Goal: Communication & Community: Participate in discussion

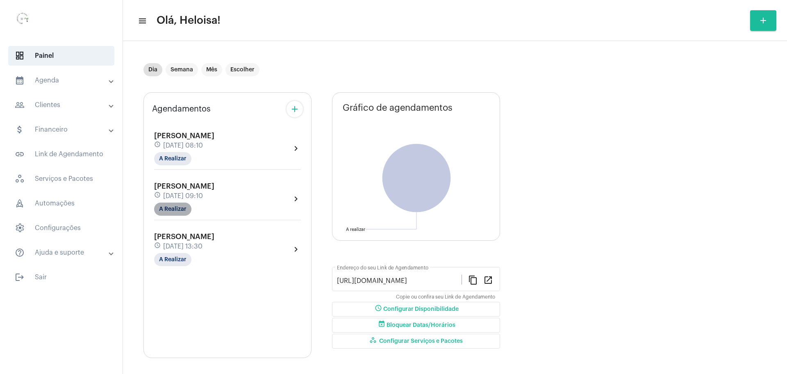
click at [173, 209] on mat-chip "A Realizar" at bounding box center [172, 209] width 37 height 13
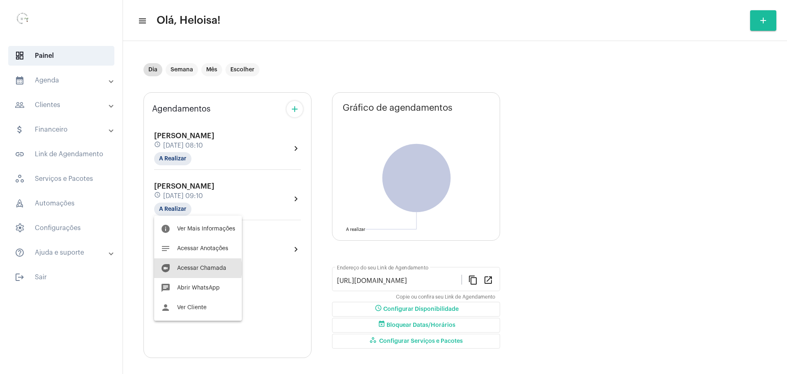
click at [191, 268] on span "Acessar Chamada" at bounding box center [201, 268] width 49 height 6
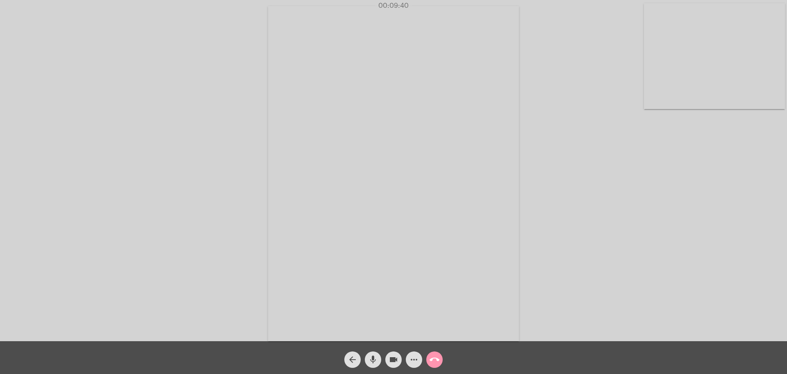
click at [375, 370] on div "arrow_back mic videocam more_horiz call_end" at bounding box center [393, 357] width 787 height 33
click at [371, 358] on mat-icon "mic" at bounding box center [373, 360] width 10 height 10
click at [371, 358] on mat-icon "mic_off" at bounding box center [373, 360] width 10 height 10
click at [371, 358] on mat-icon "mic" at bounding box center [373, 360] width 10 height 10
click at [372, 360] on mat-icon "mic_off" at bounding box center [373, 360] width 10 height 10
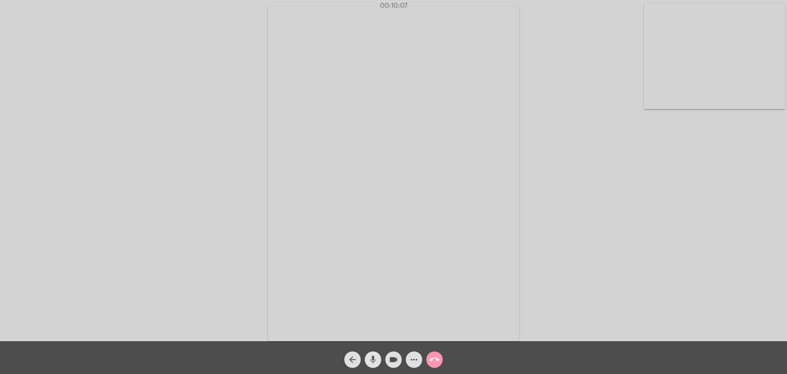
click at [372, 360] on mat-icon "mic" at bounding box center [373, 360] width 10 height 10
click at [372, 360] on mat-icon "mic_off" at bounding box center [373, 360] width 10 height 10
click at [372, 360] on mat-icon "mic" at bounding box center [373, 360] width 10 height 10
click at [370, 353] on span "mic_off" at bounding box center [373, 359] width 10 height 16
click at [370, 353] on span "mic" at bounding box center [373, 359] width 10 height 16
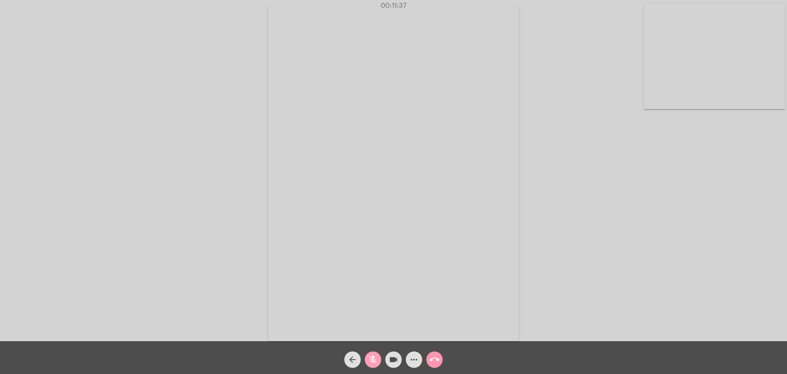
click at [373, 358] on mat-icon "mic_off" at bounding box center [373, 360] width 10 height 10
click at [373, 358] on mat-icon "mic" at bounding box center [373, 360] width 10 height 10
click at [373, 358] on mat-icon "mic_off" at bounding box center [373, 360] width 10 height 10
click at [373, 358] on mat-icon "mic" at bounding box center [373, 360] width 10 height 10
click at [373, 358] on mat-icon "mic_off" at bounding box center [373, 360] width 10 height 10
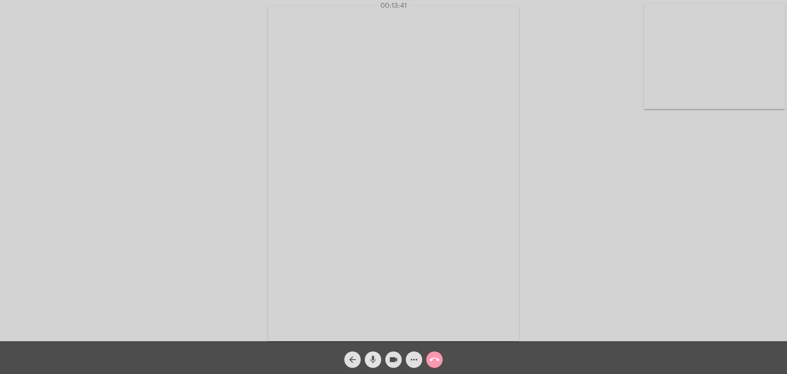
click at [373, 358] on mat-icon "mic" at bounding box center [373, 360] width 10 height 10
click at [373, 358] on mat-icon "mic_off" at bounding box center [373, 360] width 10 height 10
click at [373, 358] on mat-icon "mic" at bounding box center [373, 360] width 10 height 10
click at [373, 358] on mat-icon "mic_off" at bounding box center [373, 360] width 10 height 10
click at [373, 358] on mat-icon "mic" at bounding box center [373, 360] width 10 height 10
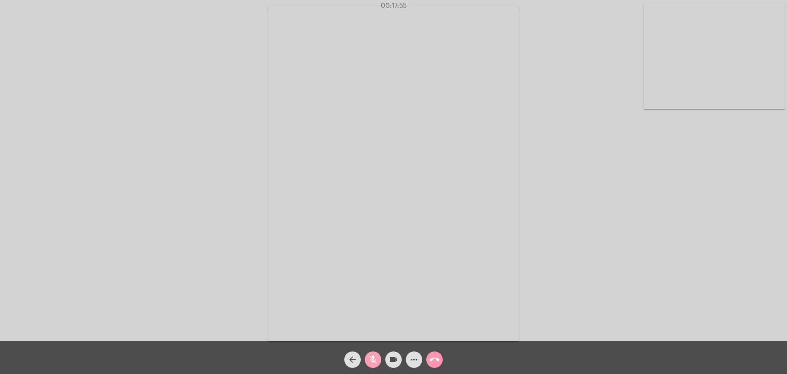
click at [373, 358] on mat-icon "mic_off" at bounding box center [373, 360] width 10 height 10
click at [373, 358] on mat-icon "mic" at bounding box center [373, 360] width 10 height 10
click at [365, 351] on button "mic_off" at bounding box center [373, 359] width 16 height 16
click at [373, 358] on mat-icon "mic" at bounding box center [373, 360] width 10 height 10
click at [376, 357] on mat-icon "mic_off" at bounding box center [373, 360] width 10 height 10
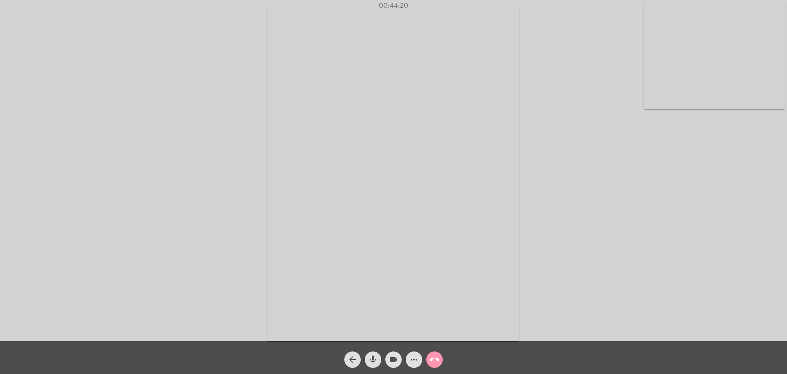
click at [376, 357] on mat-icon "mic" at bounding box center [373, 360] width 10 height 10
click at [376, 357] on mat-icon "mic_off" at bounding box center [373, 360] width 10 height 10
click at [365, 351] on button "mic" at bounding box center [373, 359] width 16 height 16
click at [373, 361] on mat-icon "mic_off" at bounding box center [373, 360] width 10 height 10
click at [373, 361] on mat-icon "mic" at bounding box center [373, 360] width 10 height 10
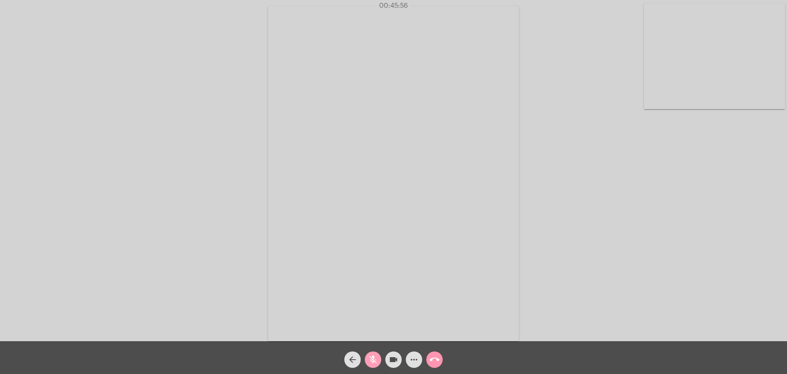
click at [373, 361] on mat-icon "mic_off" at bounding box center [373, 360] width 10 height 10
click at [373, 361] on mat-icon "mic" at bounding box center [373, 360] width 10 height 10
click at [373, 361] on mat-icon "mic_off" at bounding box center [373, 360] width 10 height 10
click at [373, 361] on mat-icon "mic" at bounding box center [373, 360] width 10 height 10
click at [373, 361] on mat-icon "mic_off" at bounding box center [373, 360] width 10 height 10
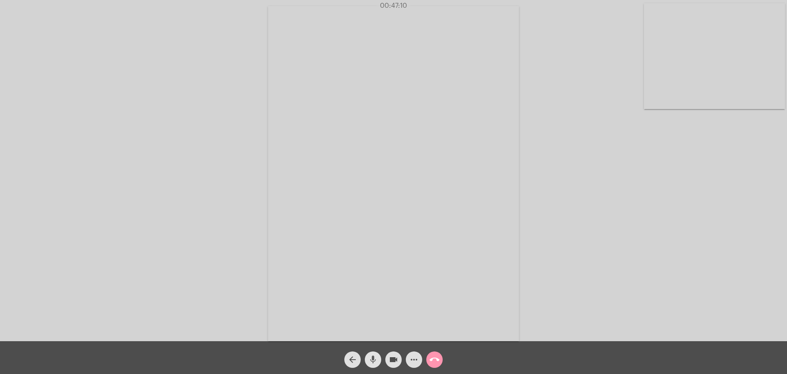
click at [373, 361] on mat-icon "mic" at bounding box center [373, 360] width 10 height 10
click at [373, 361] on mat-icon "mic_off" at bounding box center [373, 360] width 10 height 10
click at [373, 361] on mat-icon "mic" at bounding box center [373, 360] width 10 height 10
click at [373, 361] on mat-icon "mic_off" at bounding box center [373, 360] width 10 height 10
click at [373, 361] on mat-icon "mic" at bounding box center [373, 360] width 10 height 10
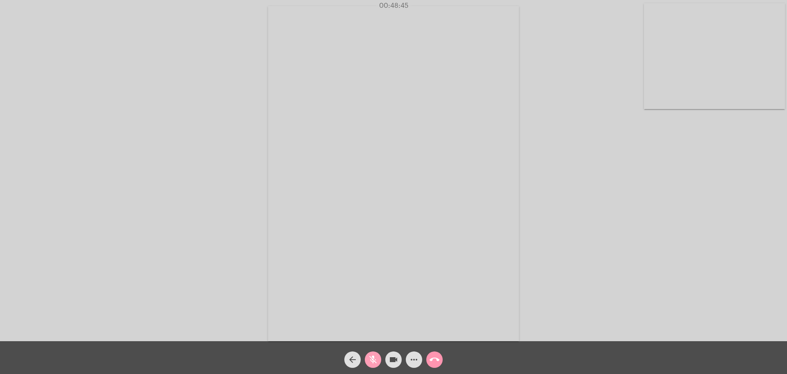
click at [373, 361] on mat-icon "mic_off" at bounding box center [373, 360] width 10 height 10
click at [373, 361] on mat-icon "mic" at bounding box center [373, 360] width 10 height 10
click at [373, 361] on mat-icon "mic_off" at bounding box center [373, 360] width 10 height 10
click at [365, 351] on button "mic" at bounding box center [373, 359] width 16 height 16
click at [373, 361] on mat-icon "mic_off" at bounding box center [373, 360] width 10 height 10
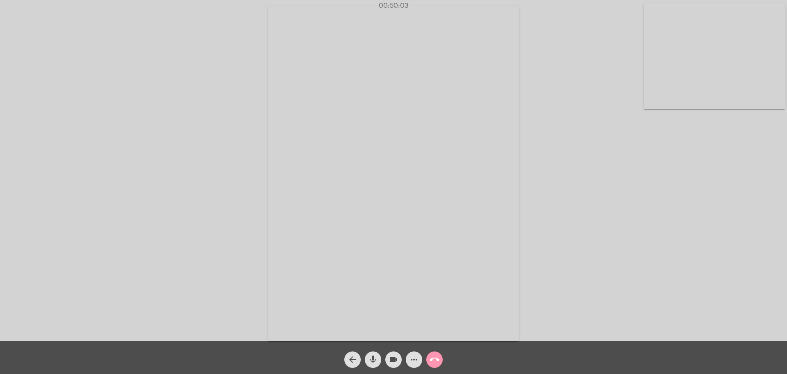
click at [373, 361] on mat-icon "mic" at bounding box center [373, 360] width 10 height 10
click at [373, 361] on mat-icon "mic_off" at bounding box center [373, 360] width 10 height 10
click at [373, 361] on mat-icon "mic" at bounding box center [373, 360] width 10 height 10
click at [373, 361] on mat-icon "mic_off" at bounding box center [373, 360] width 10 height 10
click at [373, 361] on mat-icon "mic" at bounding box center [373, 360] width 10 height 10
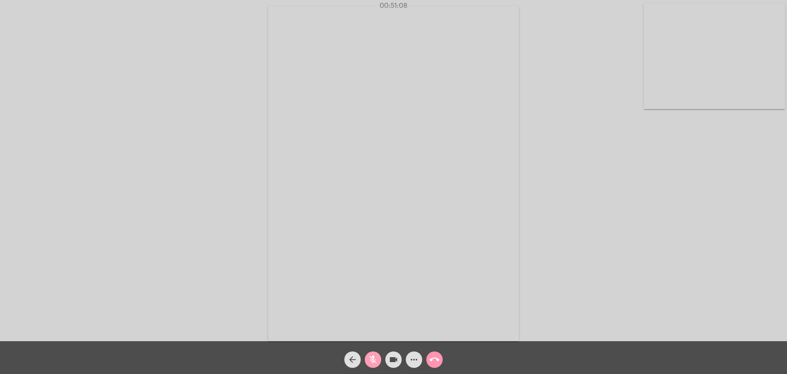
click at [373, 361] on mat-icon "mic_off" at bounding box center [373, 360] width 10 height 10
click at [365, 351] on button "mic" at bounding box center [373, 359] width 16 height 16
click at [365, 351] on button "mic_off" at bounding box center [373, 359] width 16 height 16
click at [373, 355] on mat-icon "mic" at bounding box center [373, 360] width 10 height 10
click at [373, 355] on mat-icon "mic_off" at bounding box center [373, 360] width 10 height 10
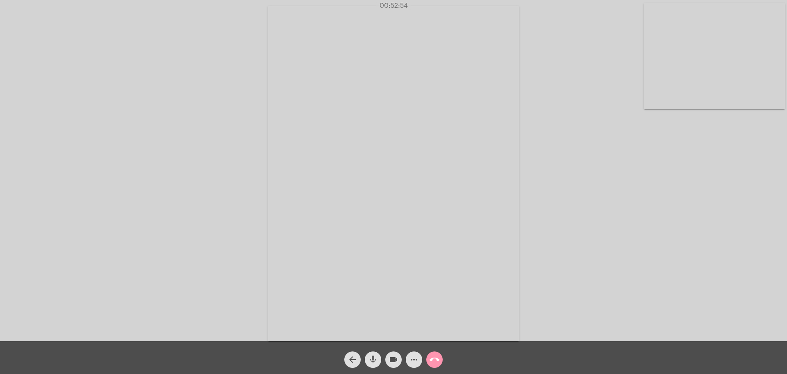
click at [373, 355] on mat-icon "mic" at bounding box center [373, 360] width 10 height 10
click at [373, 355] on mat-icon "mic_off" at bounding box center [373, 360] width 10 height 10
click at [373, 355] on mat-icon "mic" at bounding box center [373, 360] width 10 height 10
click at [373, 355] on mat-icon "mic_off" at bounding box center [373, 360] width 10 height 10
click at [371, 356] on mat-icon "mic" at bounding box center [373, 360] width 10 height 10
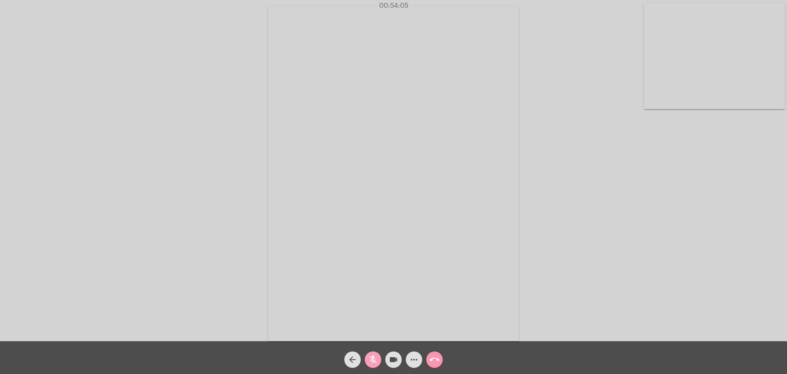
click at [371, 356] on mat-icon "mic_off" at bounding box center [373, 360] width 10 height 10
click at [439, 360] on button "call_end" at bounding box center [434, 359] width 16 height 16
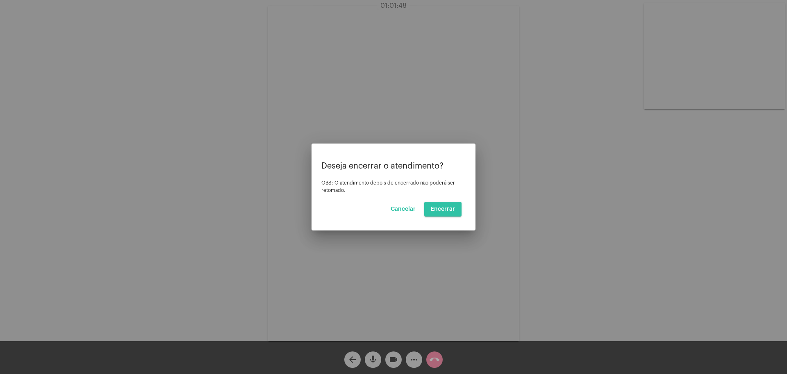
click at [442, 212] on span "Encerrar" at bounding box center [443, 209] width 24 height 6
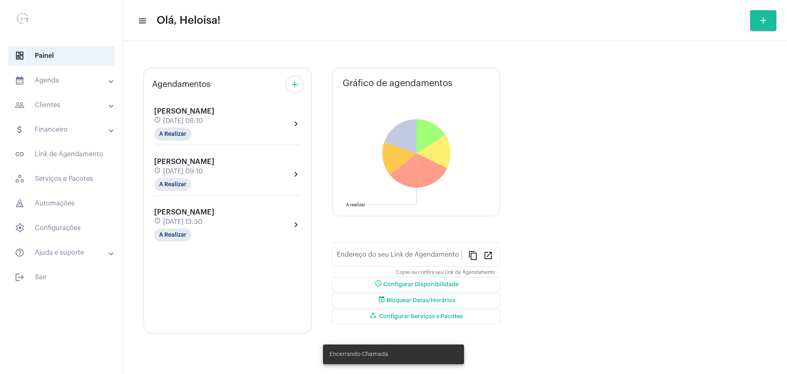
type input "[URL][DOMAIN_NAME]"
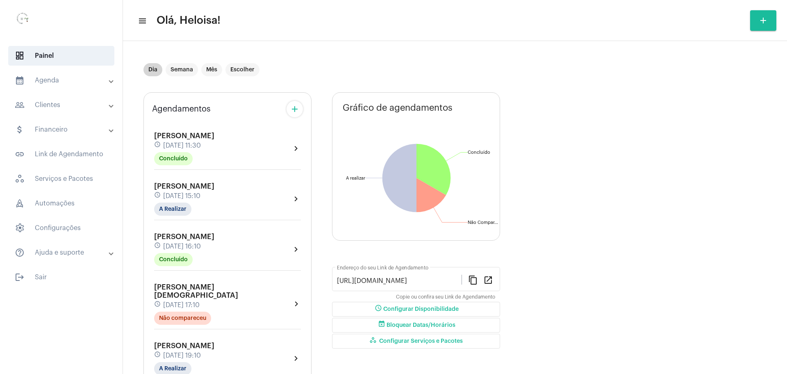
click at [152, 71] on mat-chip "Dia" at bounding box center [152, 69] width 19 height 13
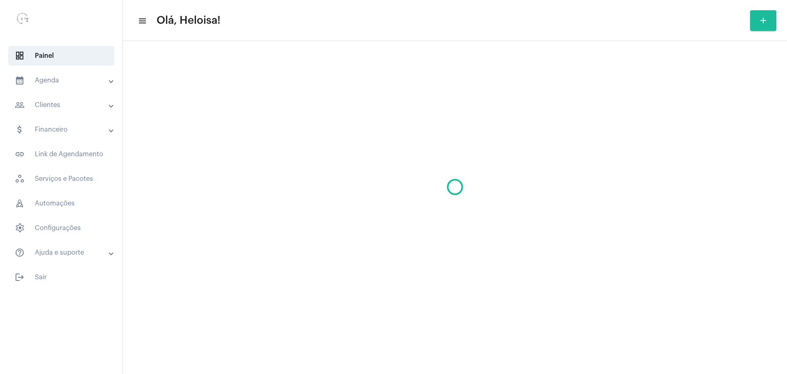
click at [152, 71] on mat-sidenav-content "menu Olá, Heloisa! add" at bounding box center [455, 187] width 664 height 374
click at [180, 73] on mat-sidenav-content "menu Olá, Heloisa! add" at bounding box center [455, 187] width 664 height 374
